Goal: Task Accomplishment & Management: Manage account settings

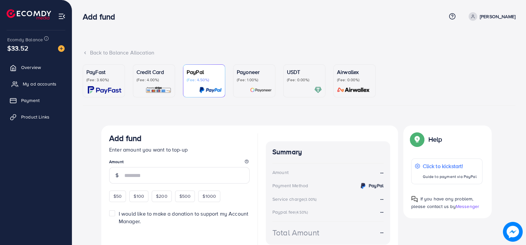
click at [58, 84] on link "My ad accounts" at bounding box center [36, 83] width 62 height 13
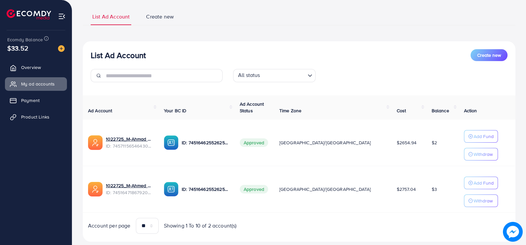
scroll to position [55, 0]
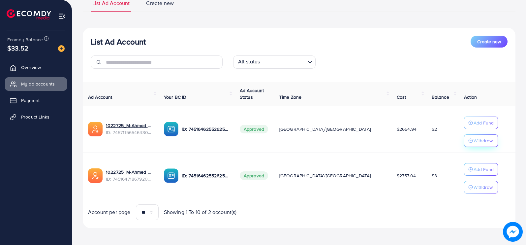
click at [467, 134] on button "Withdraw" at bounding box center [481, 140] width 34 height 13
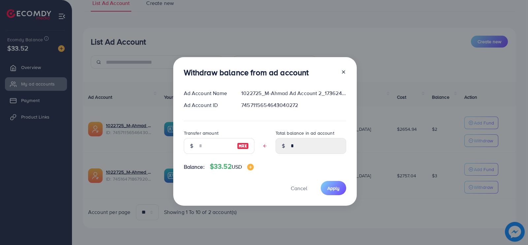
click at [246, 146] on img at bounding box center [243, 146] width 12 height 8
type input "*"
type input "****"
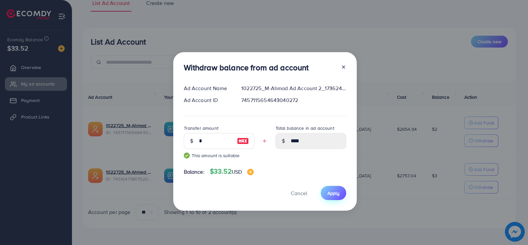
click at [329, 190] on span "Apply" at bounding box center [333, 193] width 12 height 7
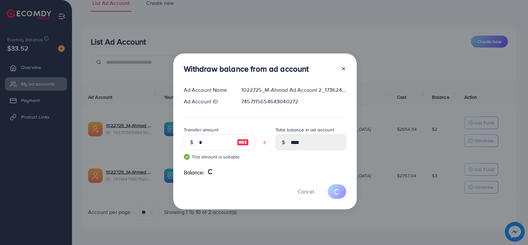
type input "*"
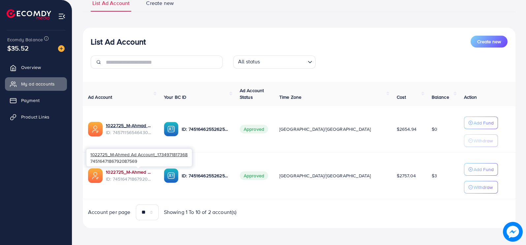
click at [130, 171] on link "1022725_M-Ahmed Ad Account_1734971817368" at bounding box center [130, 172] width 48 height 7
